Goal: Information Seeking & Learning: Learn about a topic

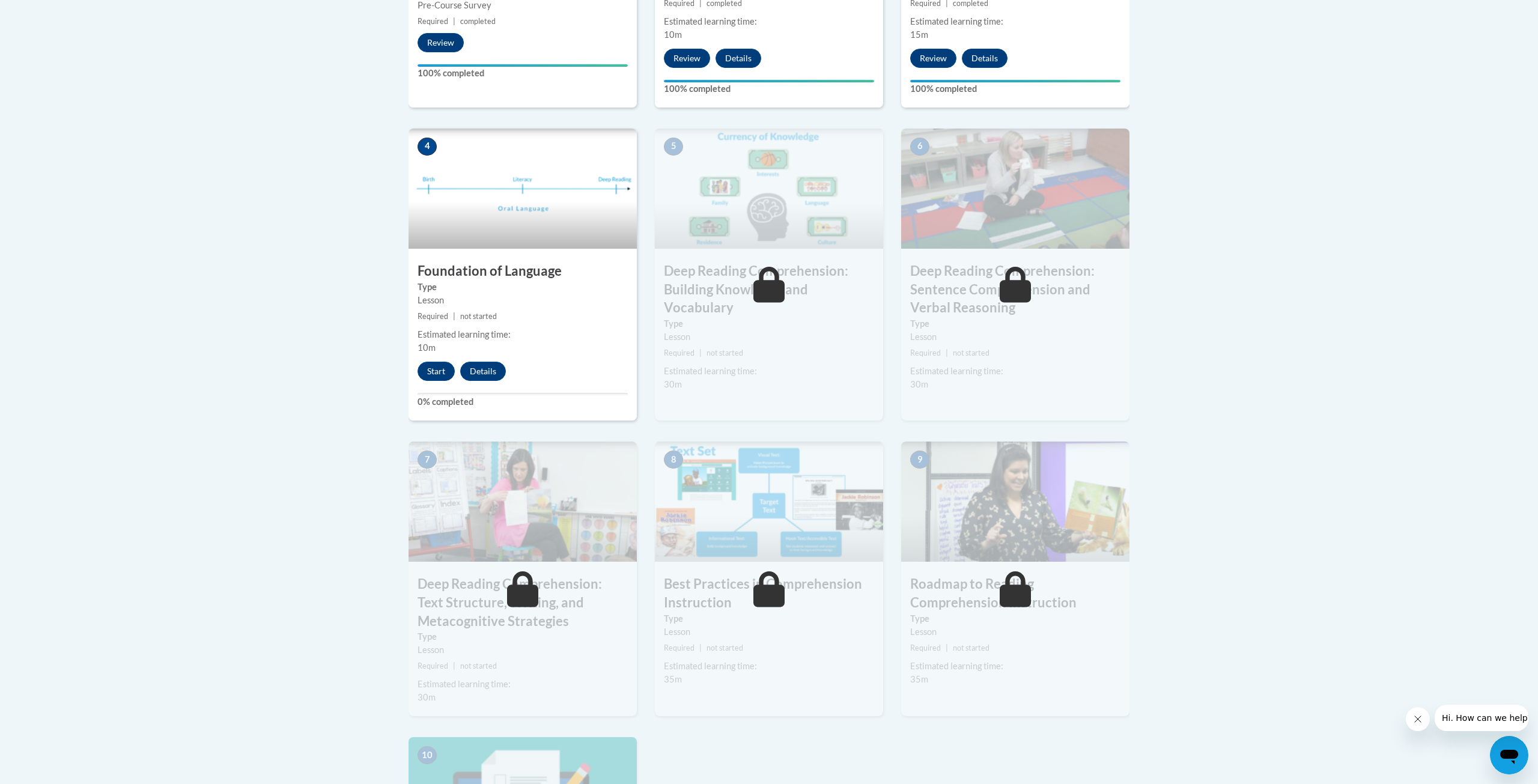
scroll to position [570, 0]
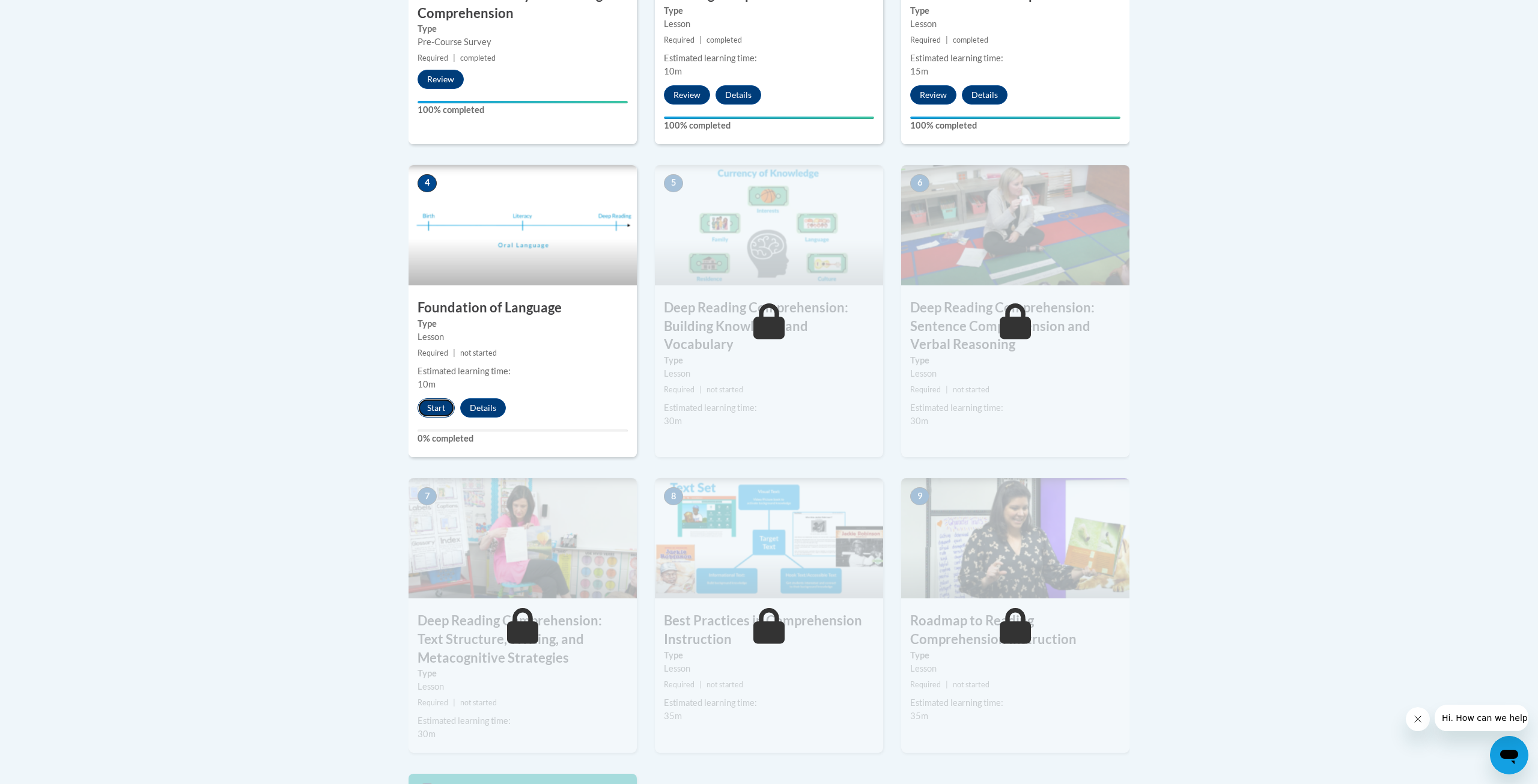
click at [443, 407] on button "Start" at bounding box center [436, 408] width 37 height 19
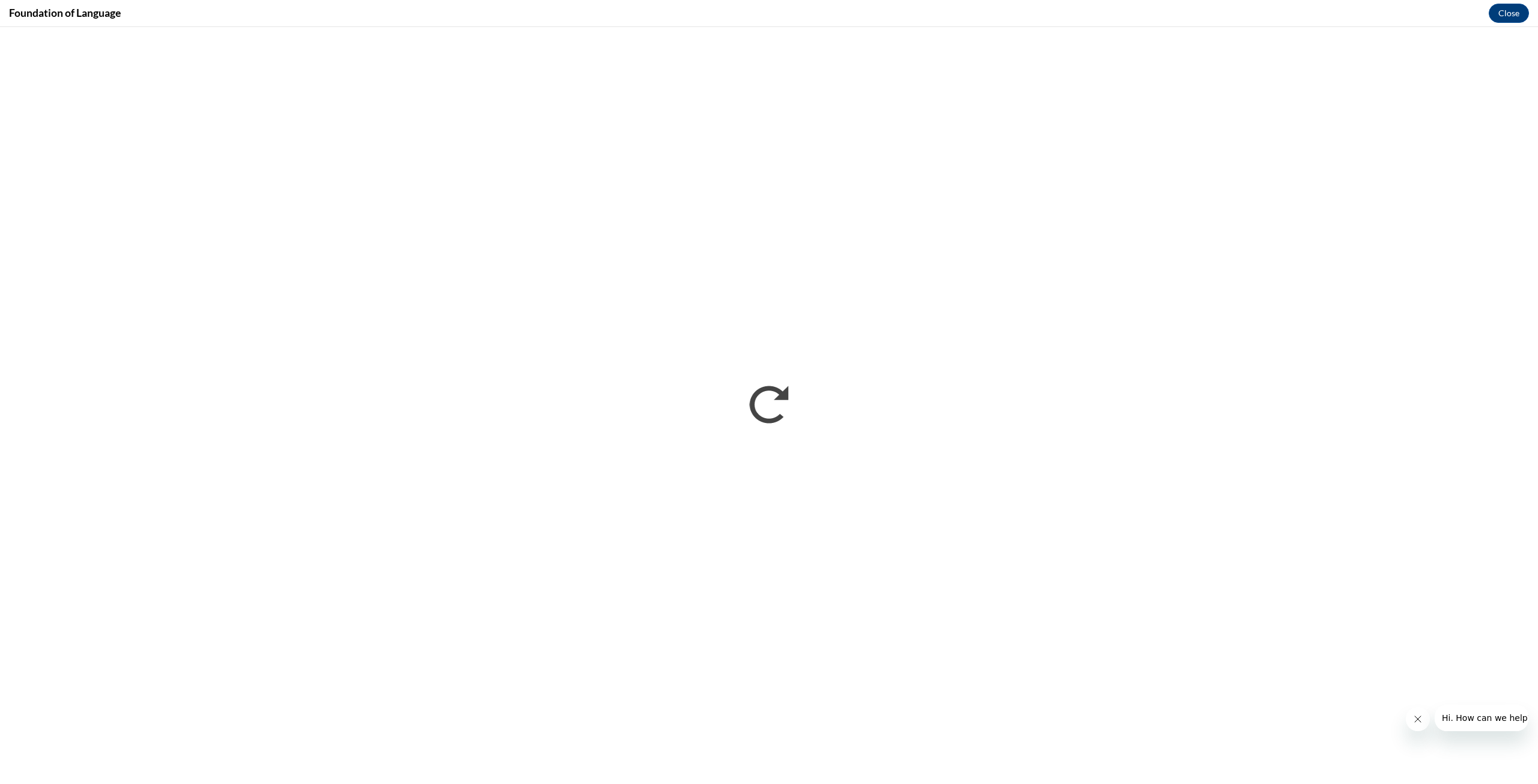
scroll to position [0, 0]
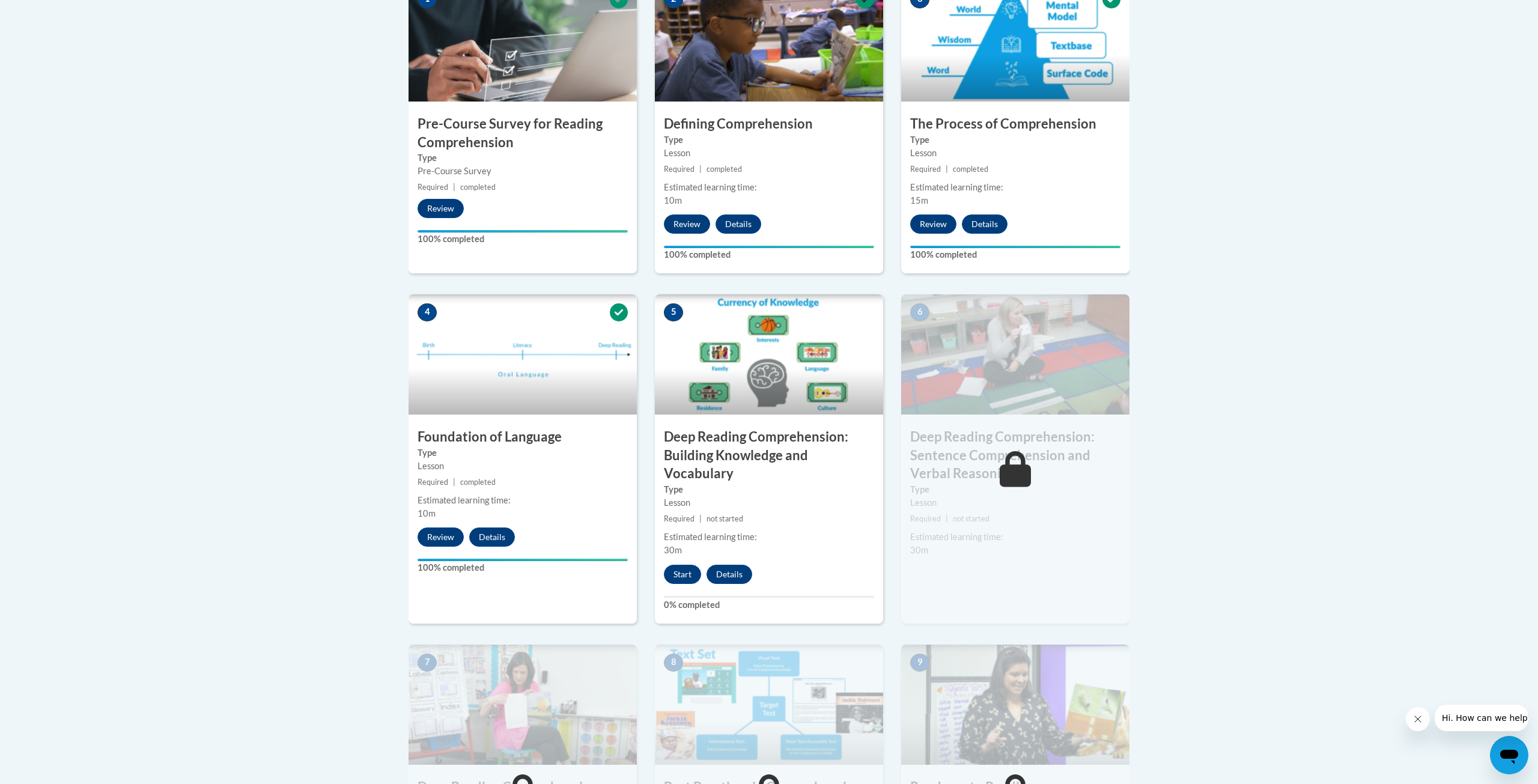
scroll to position [442, 0]
click at [679, 572] on button "Start" at bounding box center [683, 572] width 37 height 19
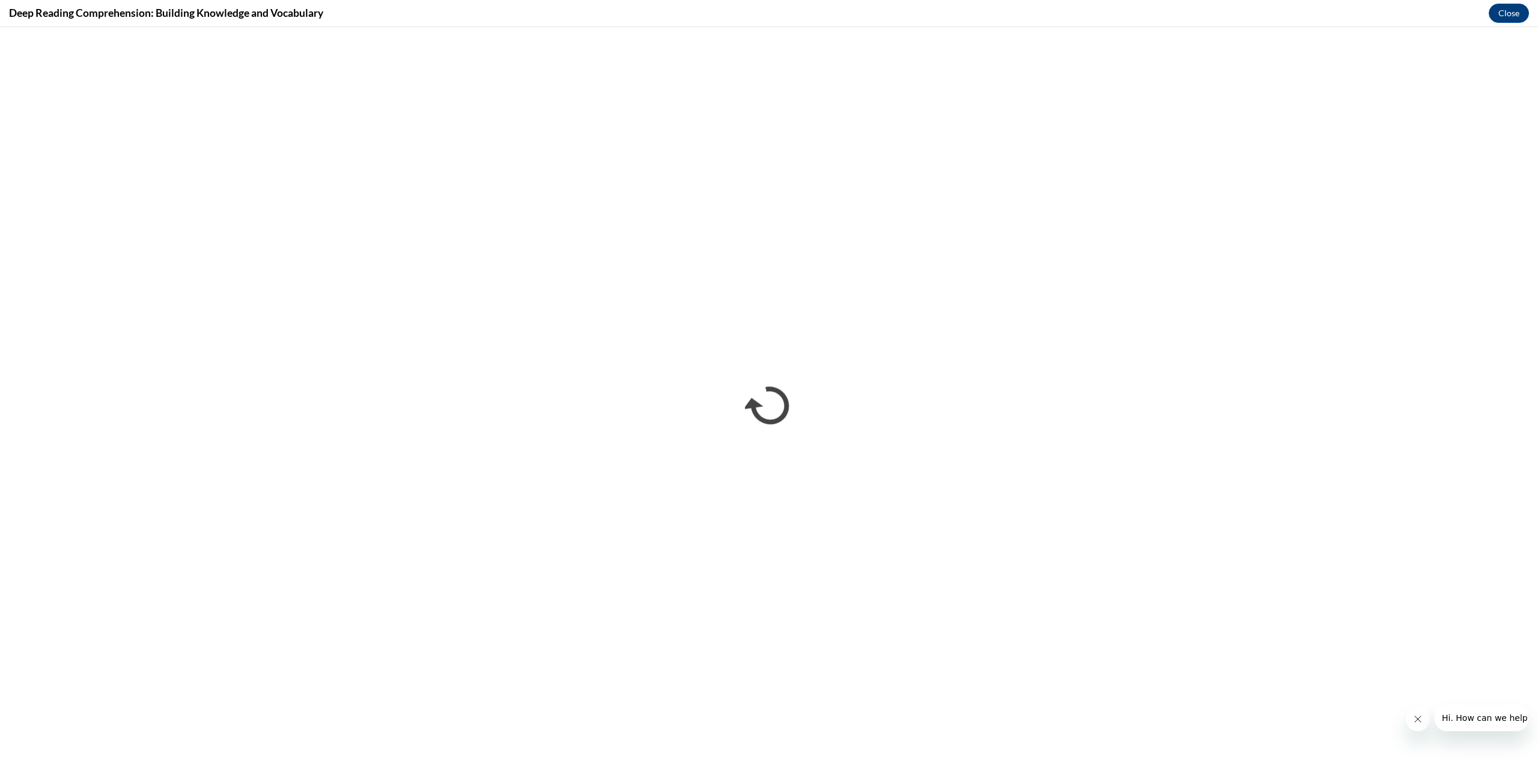
scroll to position [0, 0]
